Goal: Task Accomplishment & Management: Use online tool/utility

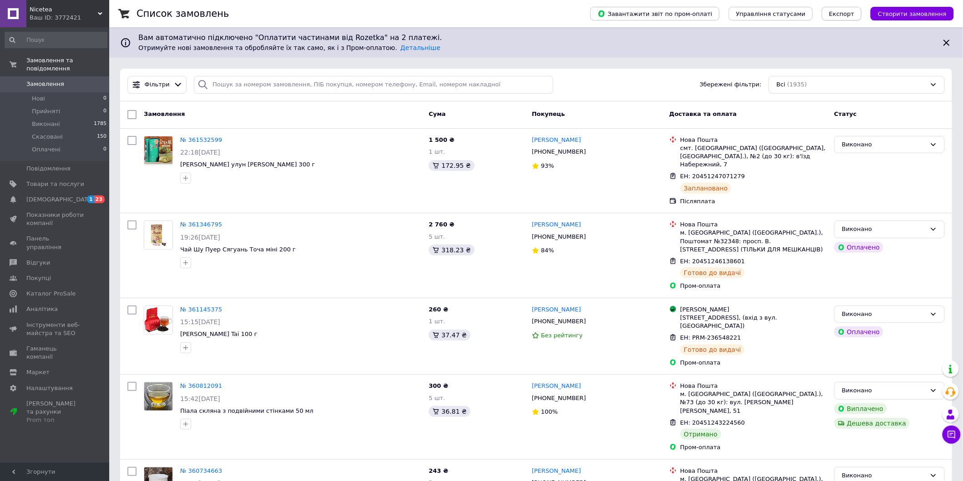
click at [848, 16] on span "Експорт" at bounding box center [841, 13] width 25 height 7
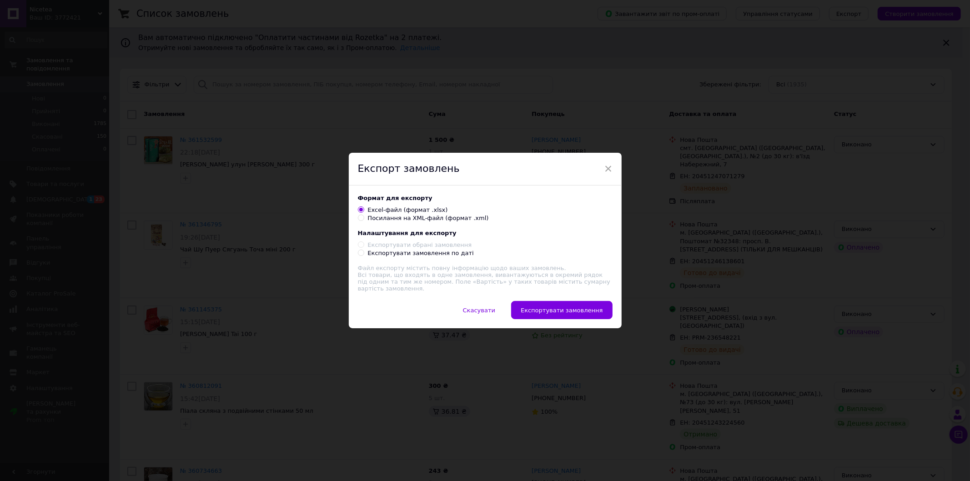
click at [399, 254] on div "Експортувати замовлення по даті" at bounding box center [421, 253] width 106 height 8
click at [364, 254] on input "Експортувати замовлення по даті" at bounding box center [361, 253] width 6 height 6
radio input "true"
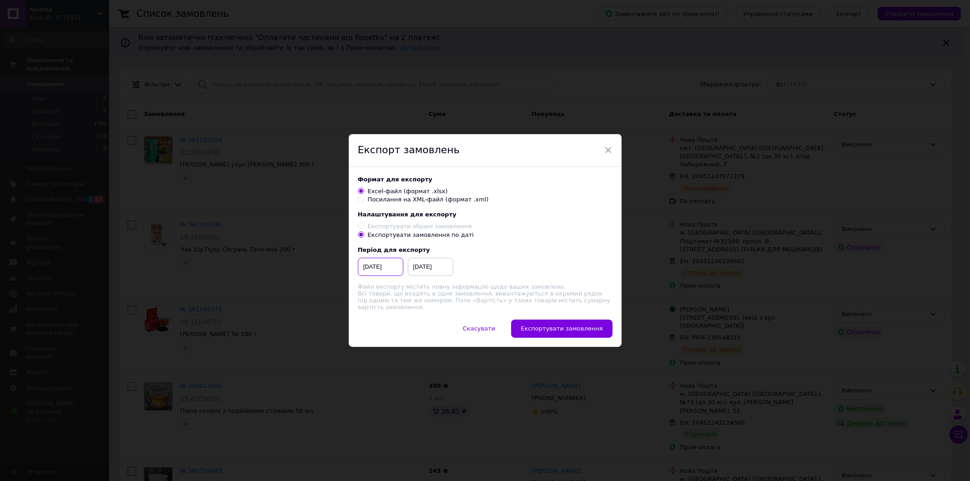
click at [384, 266] on input "12.03.2025" at bounding box center [380, 267] width 45 height 18
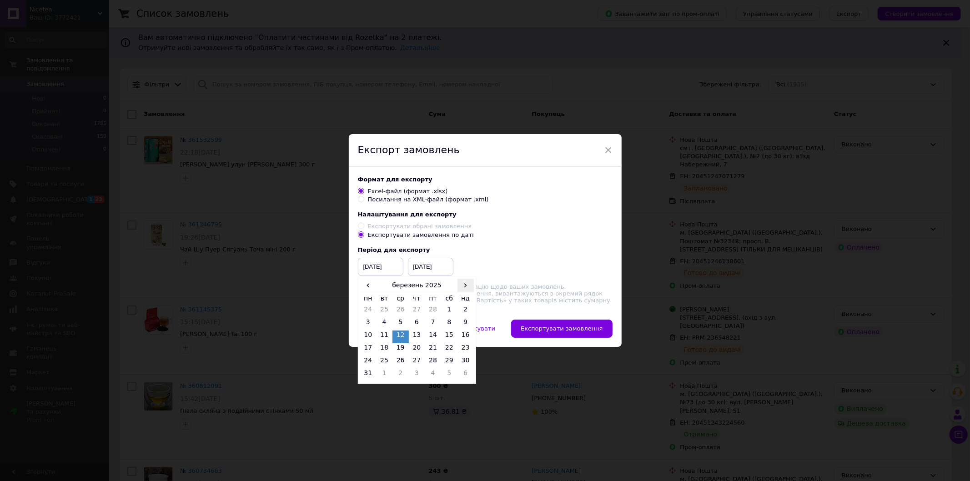
click at [465, 290] on span "›" at bounding box center [466, 285] width 16 height 13
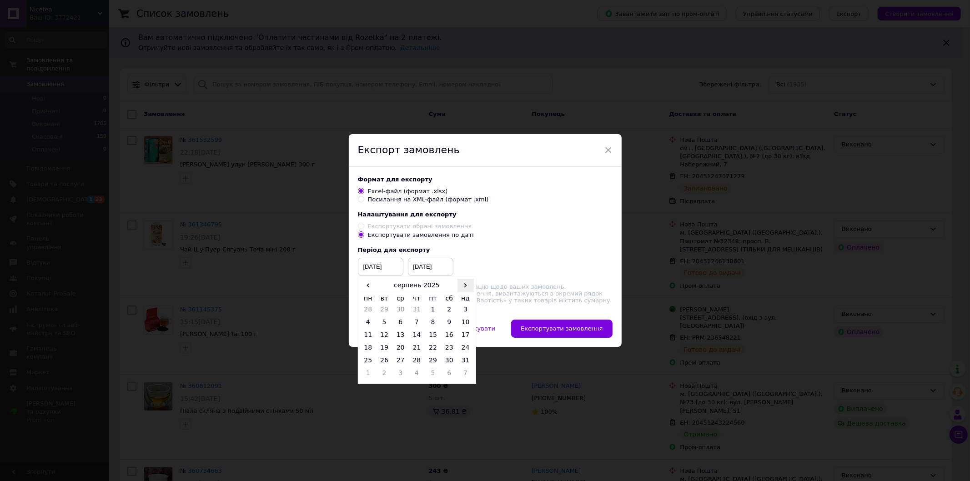
click at [465, 290] on span "›" at bounding box center [466, 285] width 16 height 13
click at [365, 288] on span "‹" at bounding box center [368, 285] width 16 height 13
click at [429, 313] on td "1" at bounding box center [433, 311] width 16 height 13
type input "01.08.2025"
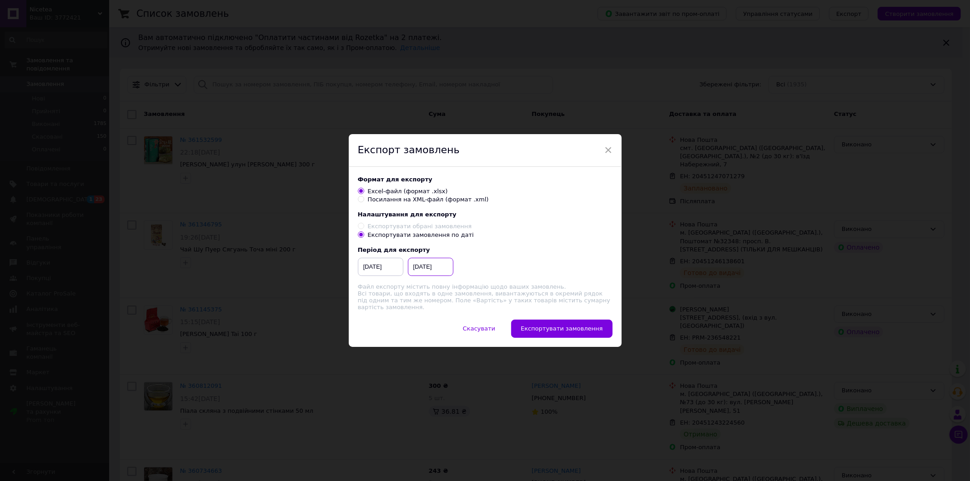
click at [429, 273] on input "12.09.2025" at bounding box center [430, 267] width 45 height 18
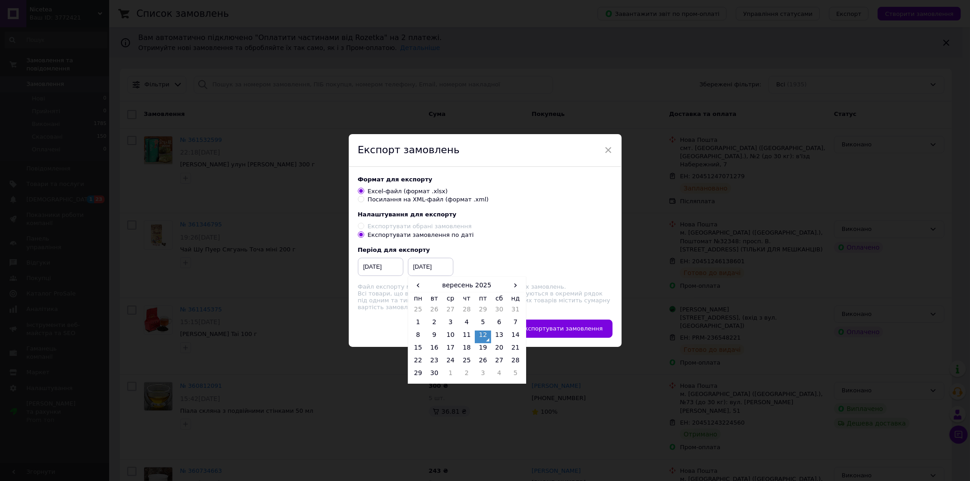
click at [512, 311] on td "31" at bounding box center [516, 311] width 16 height 13
type input "31.08.2025"
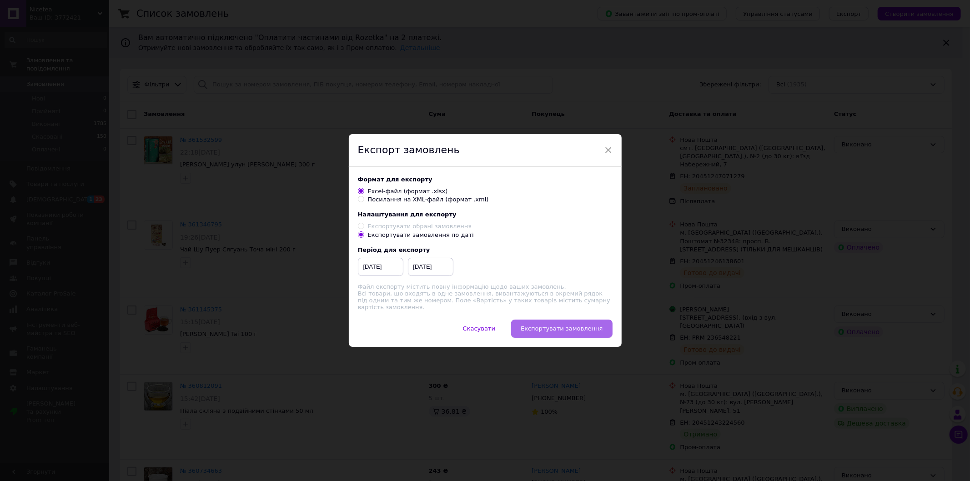
click at [558, 328] on span "Експортувати замовлення" at bounding box center [562, 328] width 82 height 7
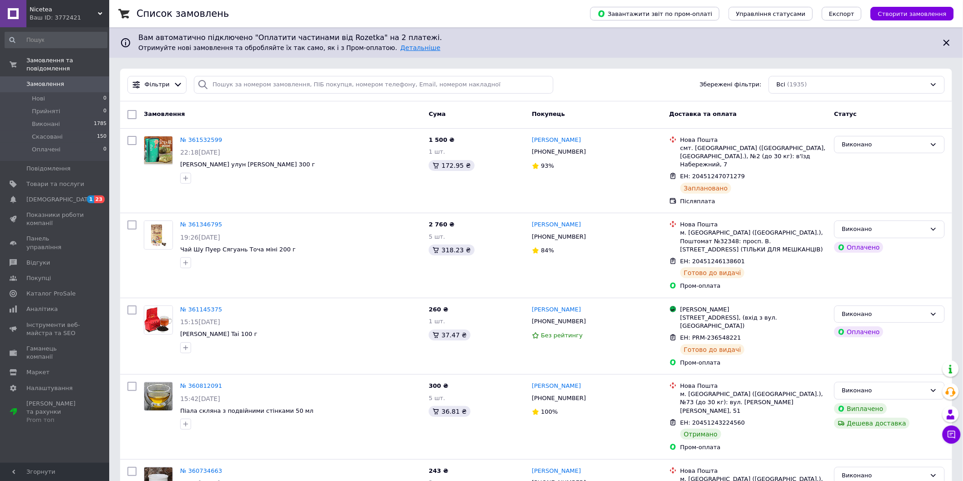
click at [400, 47] on link "Детальніше" at bounding box center [420, 47] width 40 height 7
drag, startPoint x: 303, startPoint y: 35, endPoint x: 316, endPoint y: 34, distance: 12.8
click at [316, 34] on span "Вам автоматично підключено "Оплатити частинами від Rozetka" на 2 платежі." at bounding box center [535, 38] width 795 height 10
click at [318, 41] on span "Вам автоматично підключено "Оплатити частинами від Rozetka" на 2 платежі." at bounding box center [535, 38] width 795 height 10
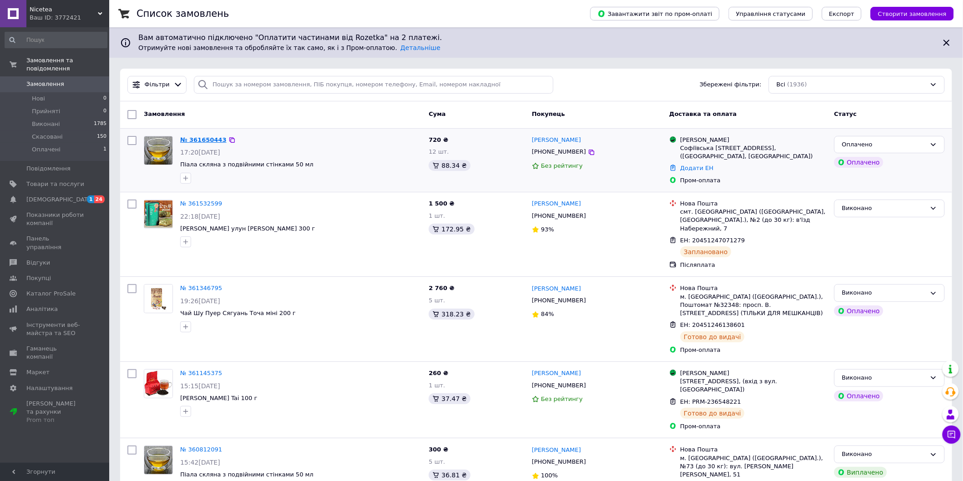
click at [199, 139] on link "№ 361650443" at bounding box center [203, 139] width 46 height 7
click at [840, 147] on div "Оплачено" at bounding box center [889, 145] width 111 height 18
click at [844, 164] on li "Прийнято" at bounding box center [889, 163] width 110 height 17
click at [376, 52] on div "Вам автоматично підключено "Оплатити частинами від Rozetka" на 2 платежі. Отрим…" at bounding box center [536, 43] width 803 height 20
click at [400, 46] on link "Детальніше" at bounding box center [420, 47] width 40 height 7
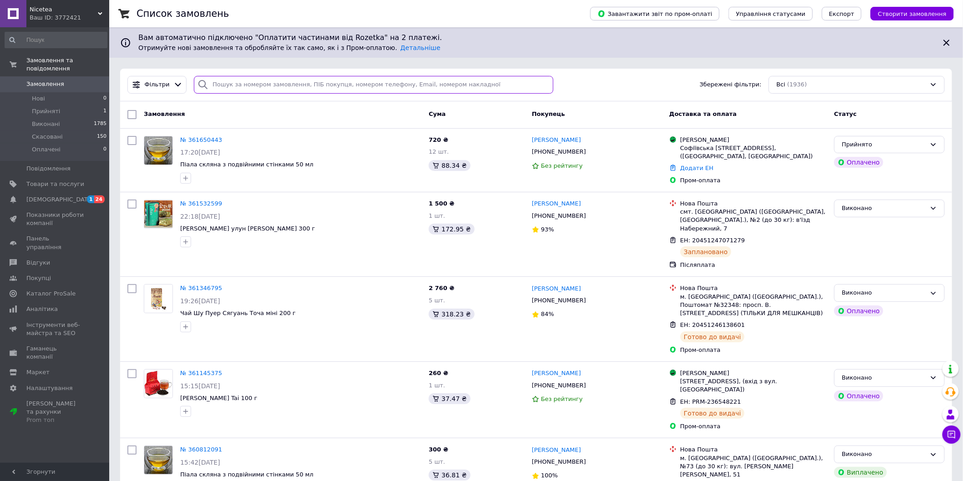
click at [275, 88] on input "search" at bounding box center [373, 85] width 359 height 18
paste input "358414281"
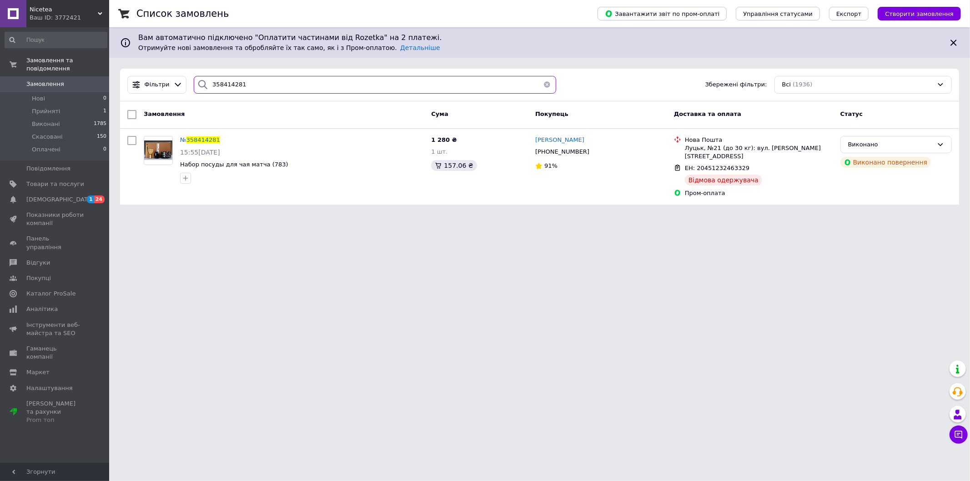
type input "358414281"
